Goal: Find specific page/section: Find specific page/section

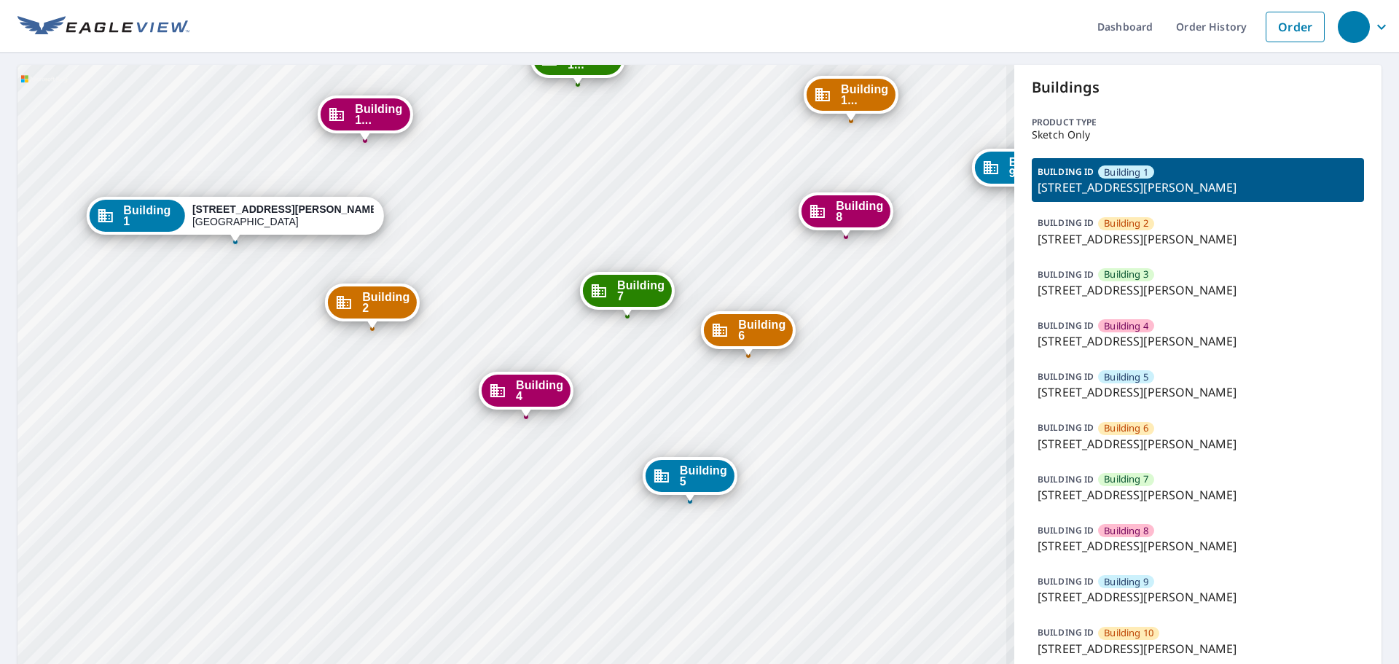
drag, startPoint x: 635, startPoint y: 417, endPoint x: 640, endPoint y: 551, distance: 134.1
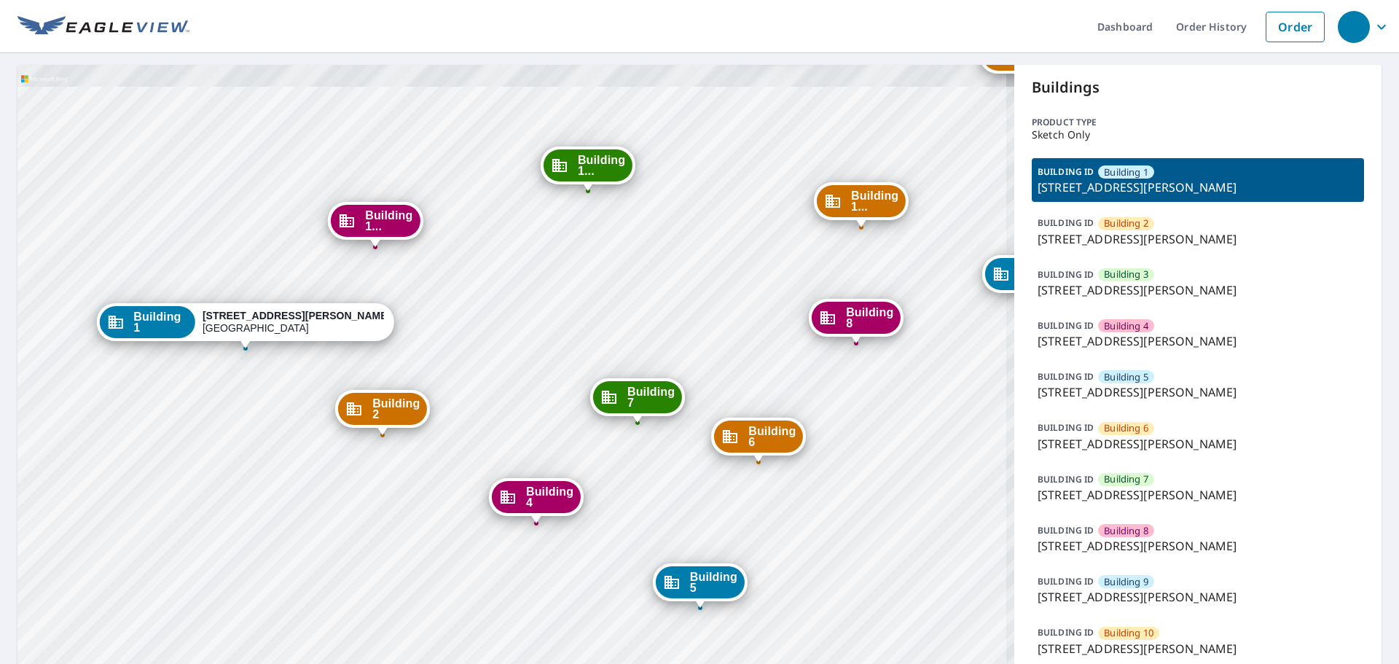
drag, startPoint x: 674, startPoint y: 444, endPoint x: 672, endPoint y: 462, distance: 17.5
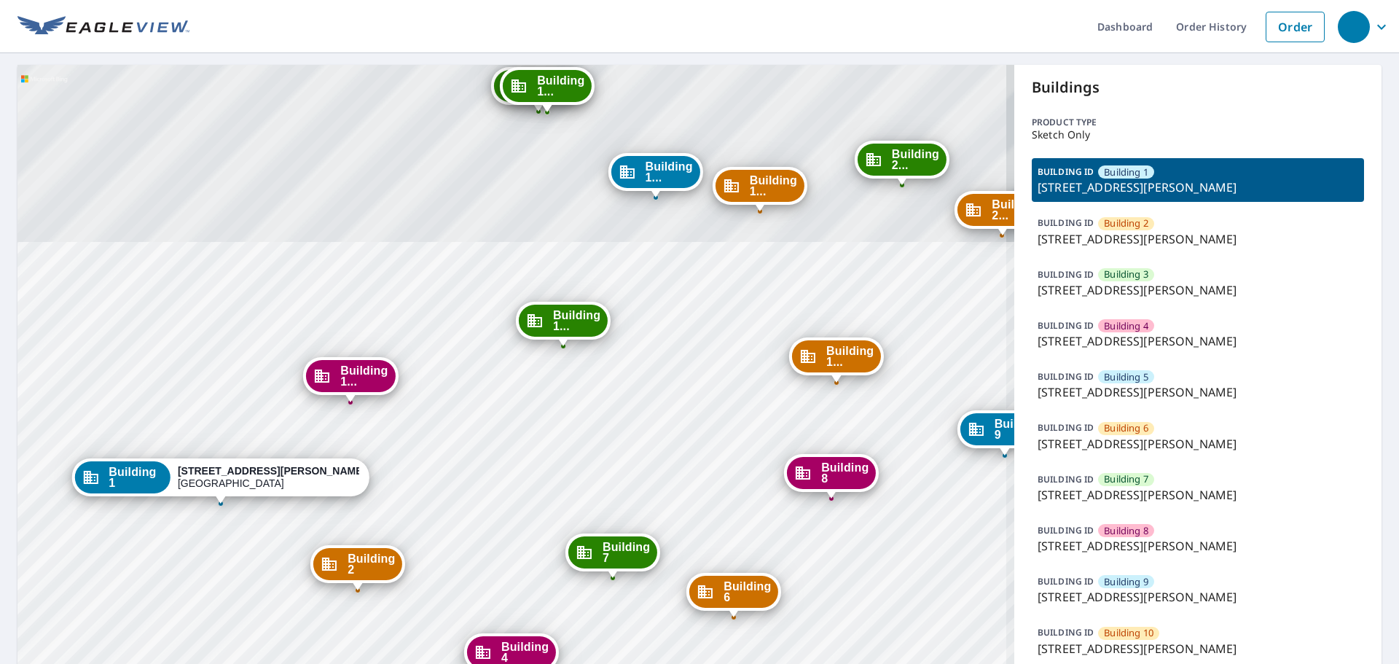
drag, startPoint x: 624, startPoint y: 379, endPoint x: 622, endPoint y: 433, distance: 53.9
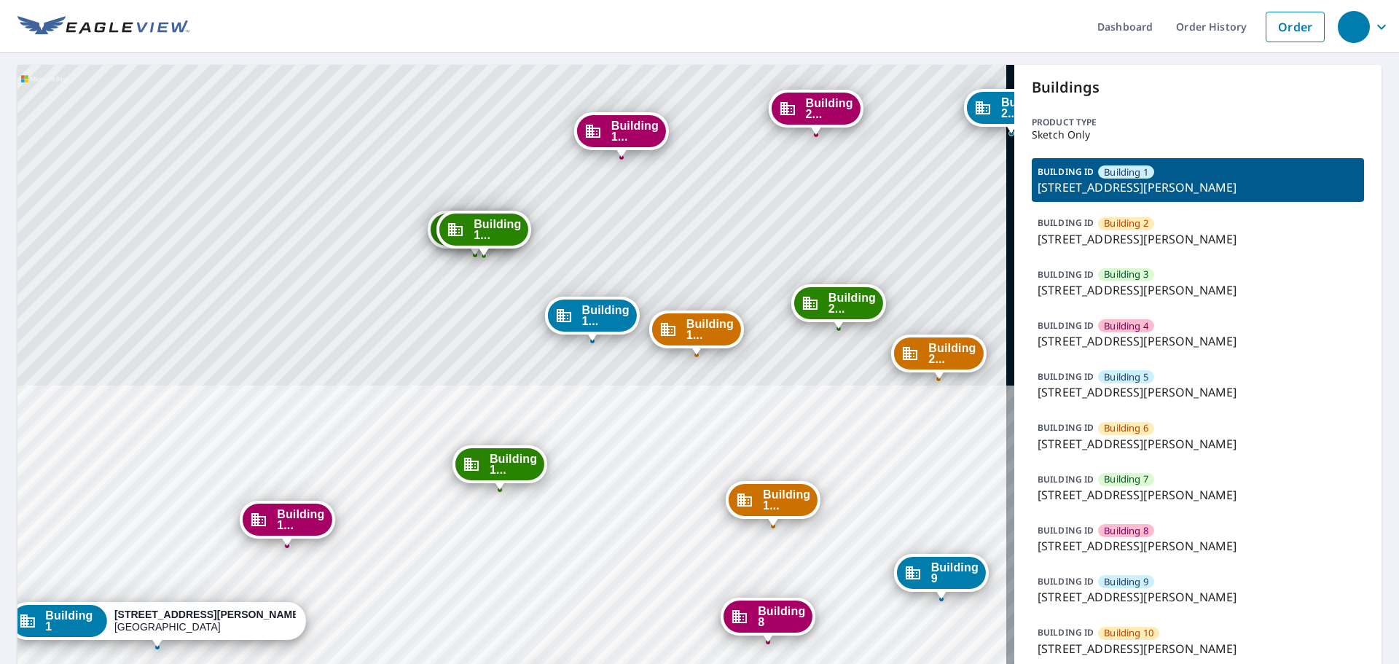
drag, startPoint x: 699, startPoint y: 363, endPoint x: 635, endPoint y: 487, distance: 139.1
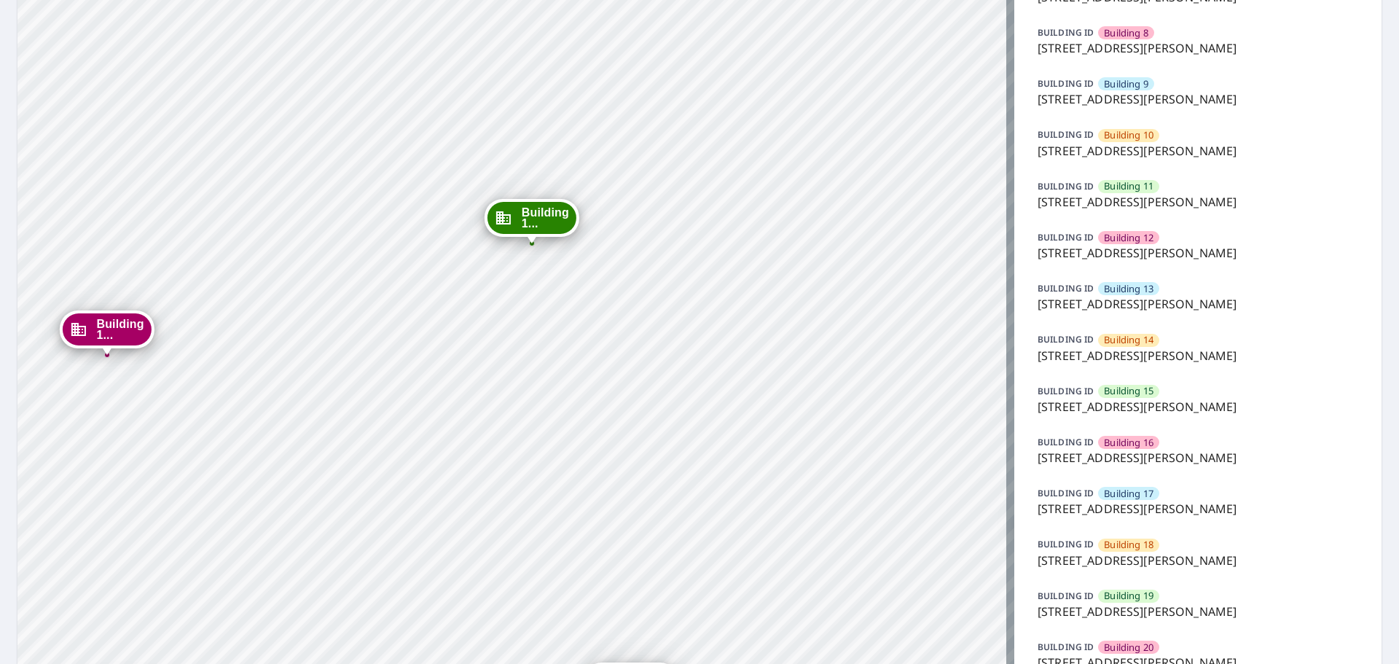
scroll to position [510, 0]
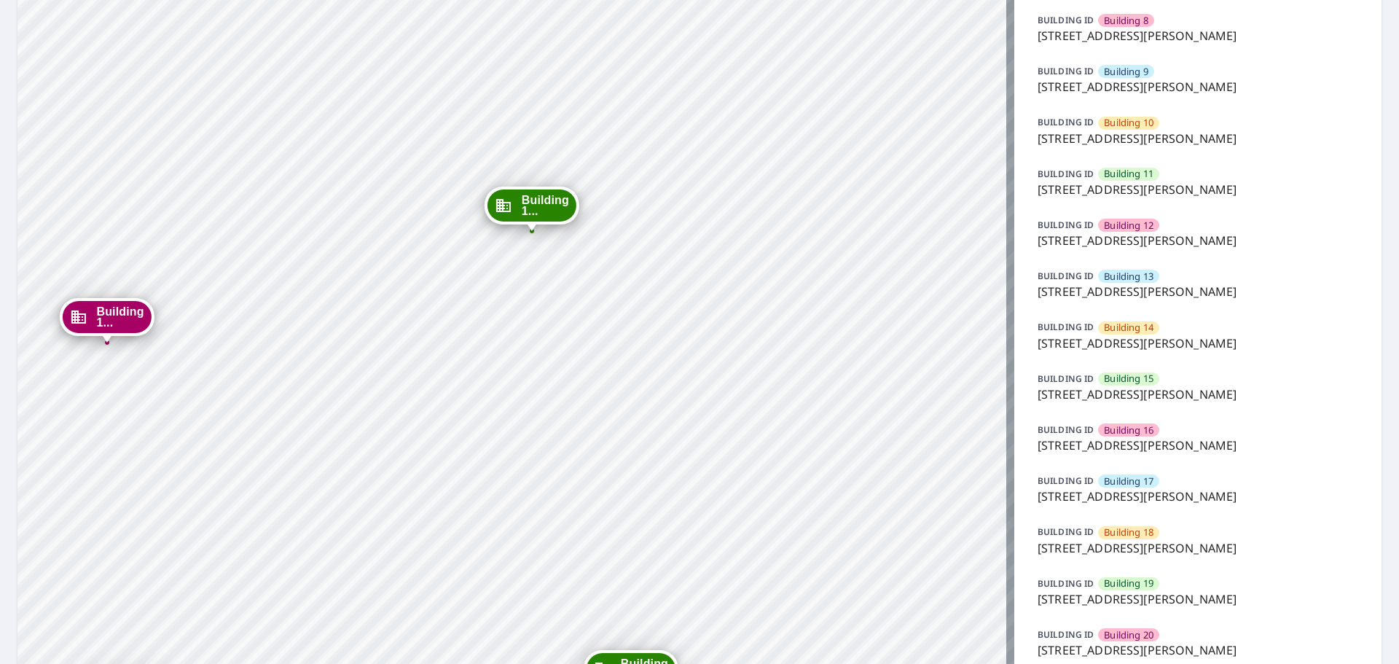
click at [1154, 391] on p "[STREET_ADDRESS][PERSON_NAME]" at bounding box center [1197, 393] width 320 height 17
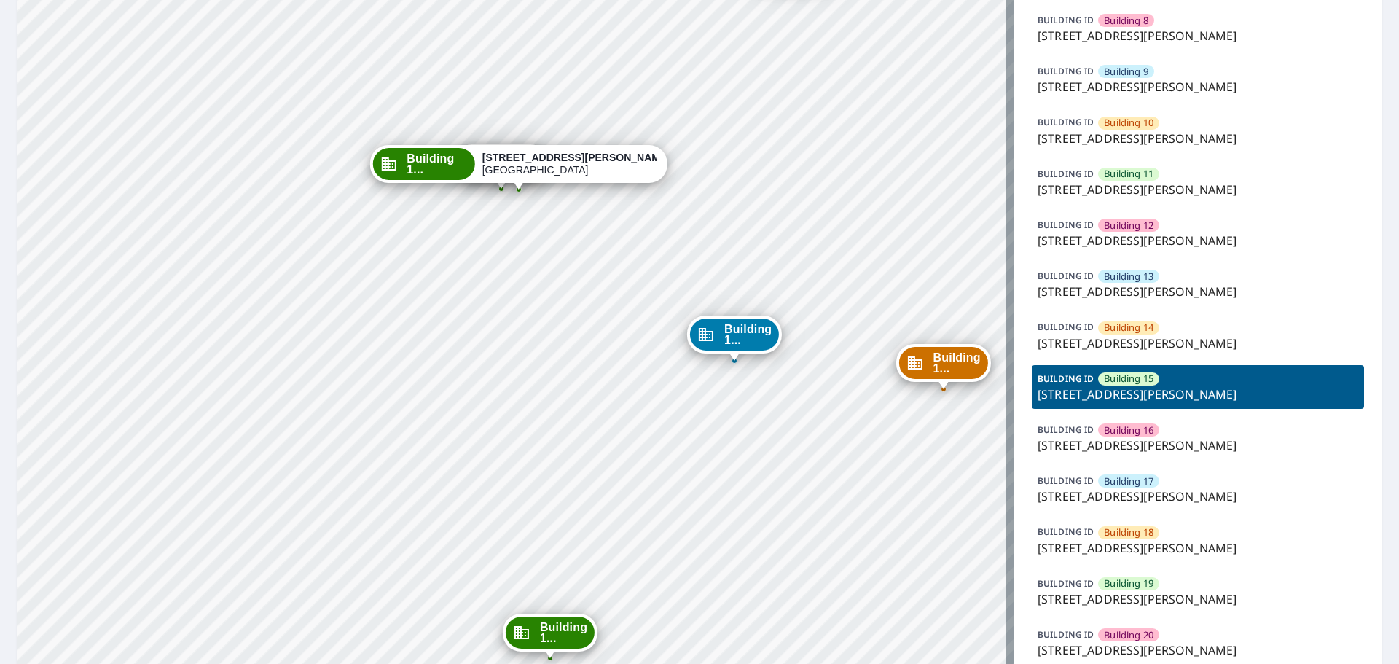
drag, startPoint x: 449, startPoint y: 171, endPoint x: 487, endPoint y: 171, distance: 37.9
click at [474, 171] on div "Building 1..." at bounding box center [423, 164] width 102 height 32
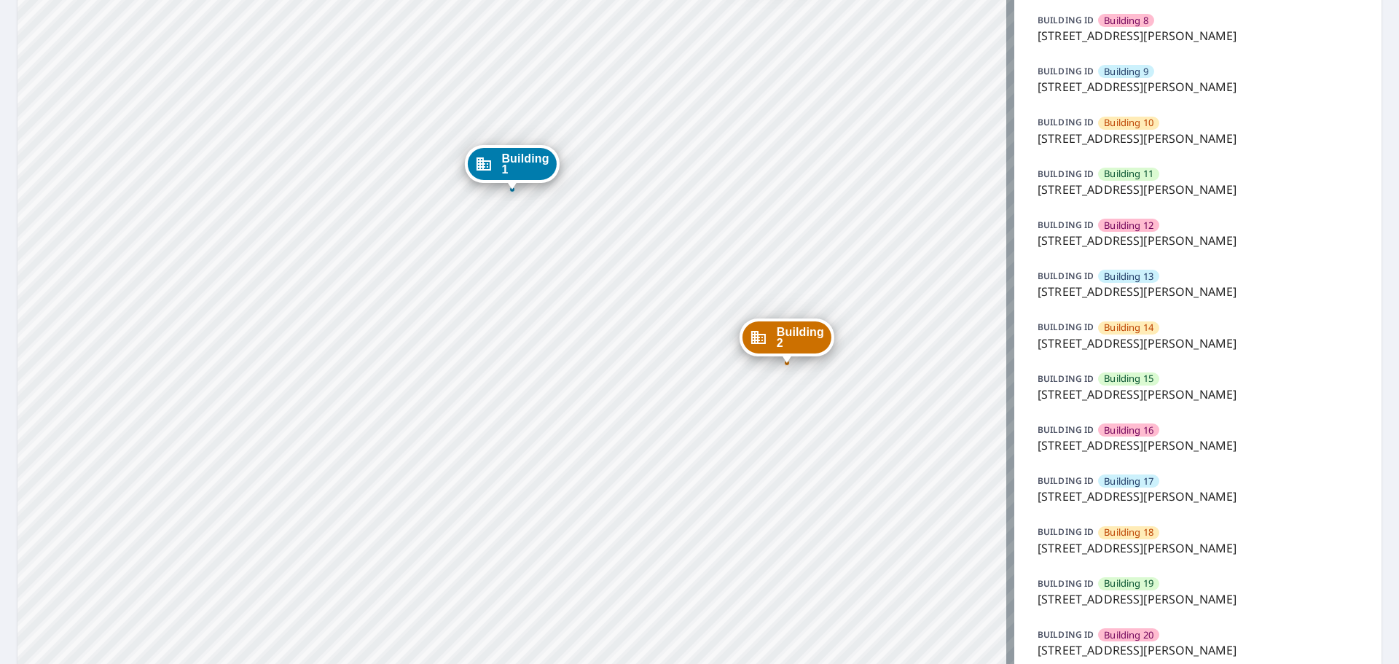
click at [1157, 402] on p "[STREET_ADDRESS][PERSON_NAME]" at bounding box center [1197, 393] width 320 height 17
